Goal: Browse casually

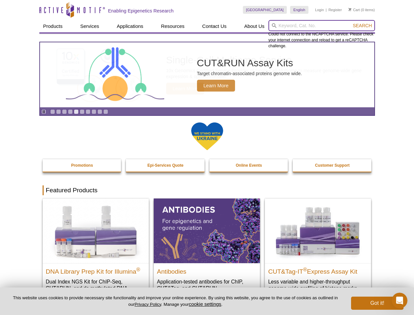
click at [322, 26] on input "search" at bounding box center [322, 25] width 107 height 11
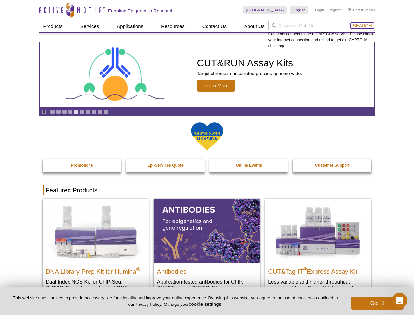
click at [362, 26] on span "Search" at bounding box center [362, 25] width 19 height 5
click at [44, 111] on icon "Pause" at bounding box center [44, 112] width 4 height 4
click at [52, 111] on link "Go to slide 1" at bounding box center [52, 111] width 5 height 5
click at [58, 111] on link "Go to slide 2" at bounding box center [58, 111] width 5 height 5
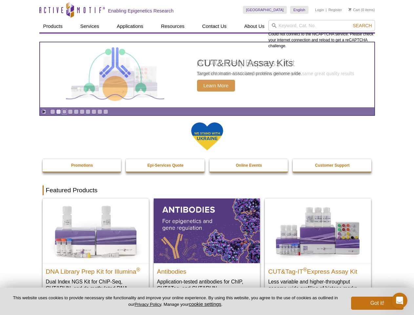
click at [64, 111] on link "Go to slide 3" at bounding box center [64, 111] width 5 height 5
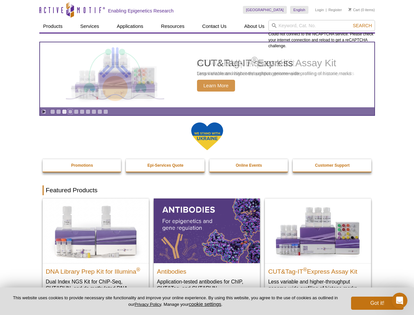
click at [70, 111] on link "Go to slide 4" at bounding box center [70, 111] width 5 height 5
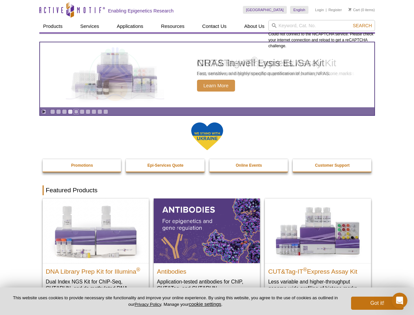
click at [76, 111] on link "Go to slide 5" at bounding box center [76, 111] width 5 height 5
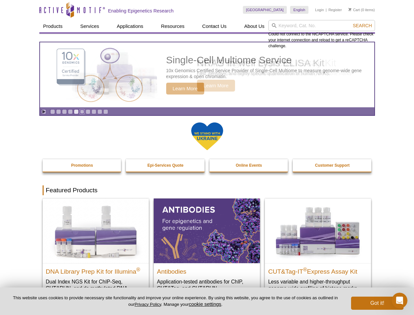
click at [82, 111] on link "Go to slide 6" at bounding box center [82, 111] width 5 height 5
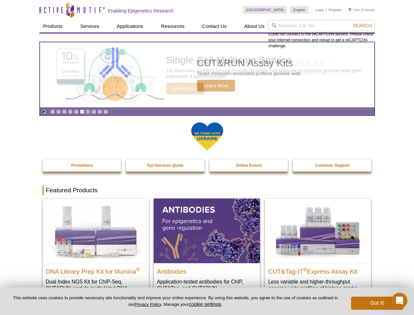
click at [88, 111] on link "Go to slide 7" at bounding box center [88, 111] width 5 height 5
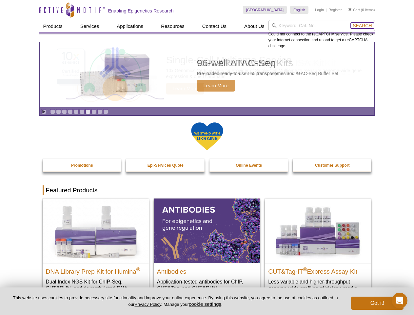
click at [362, 26] on span "Search" at bounding box center [362, 25] width 19 height 5
